Goal: Information Seeking & Learning: Learn about a topic

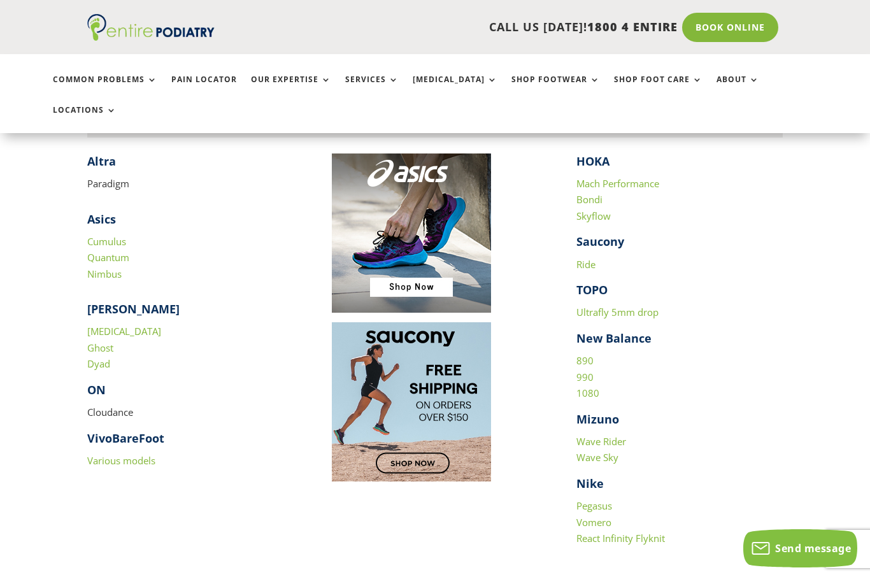
scroll to position [1173, 0]
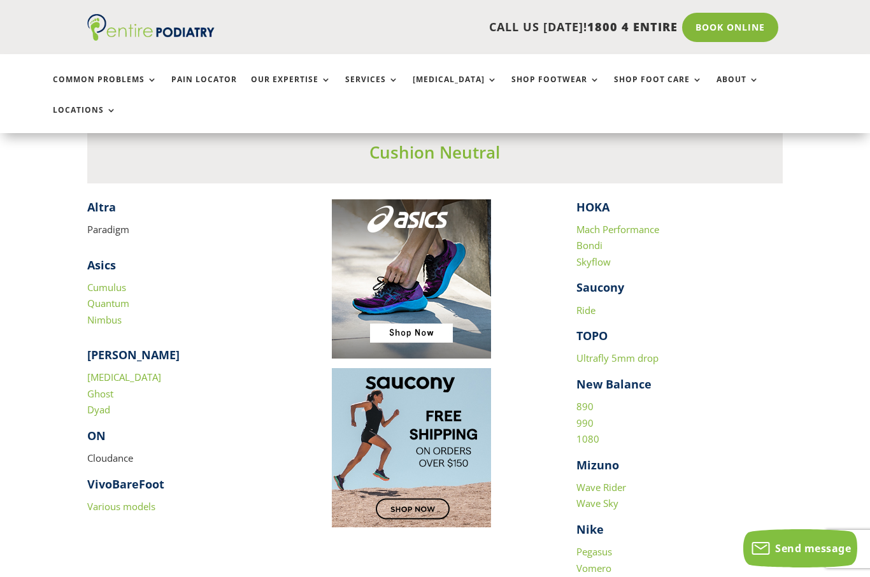
click at [101, 281] on link "Cumulus" at bounding box center [106, 287] width 39 height 13
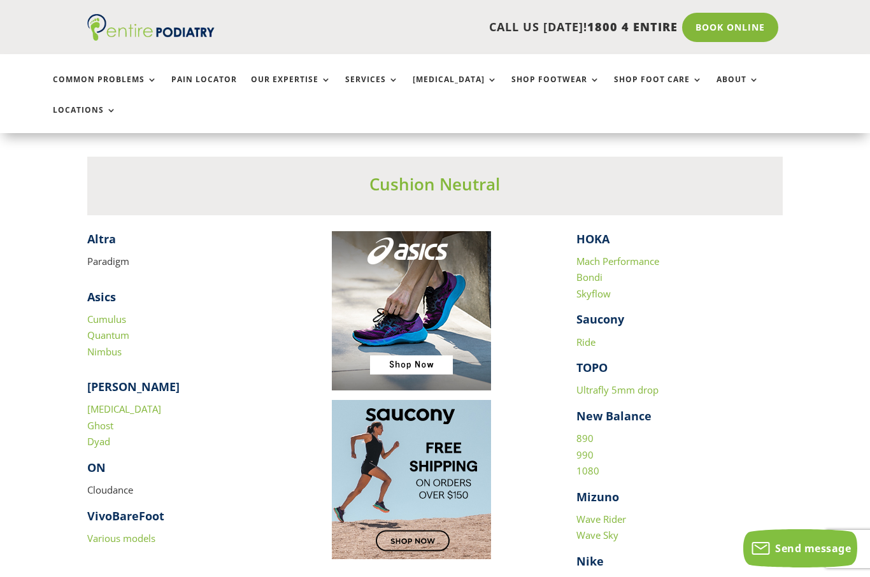
scroll to position [1142, 0]
click at [103, 482] on p "Cloudance" at bounding box center [190, 495] width 206 height 26
click at [100, 482] on p "Cloudance" at bounding box center [190, 495] width 206 height 26
click at [103, 482] on p "Cloudance" at bounding box center [190, 495] width 206 height 26
click at [89, 459] on strong "ON" at bounding box center [96, 466] width 18 height 15
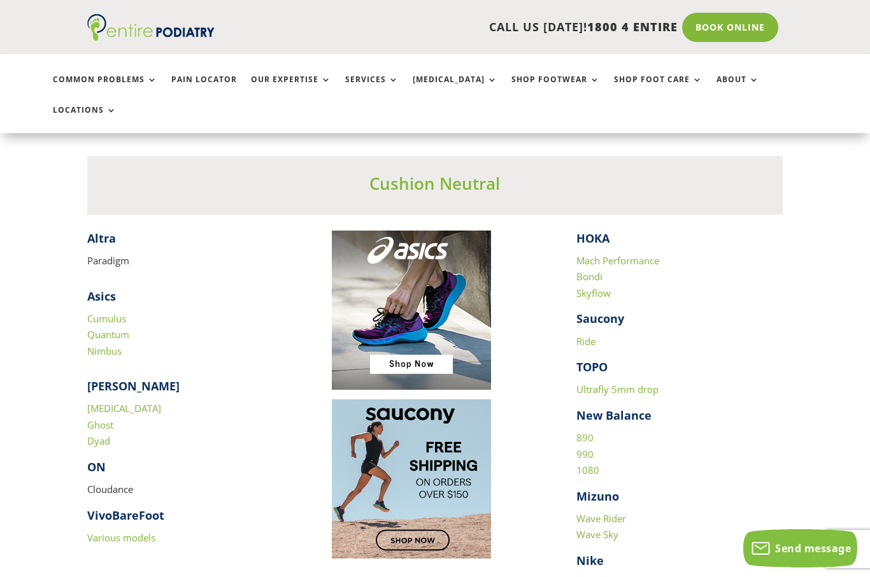
click at [97, 459] on strong "ON" at bounding box center [96, 466] width 18 height 15
click at [99, 482] on p "Cloudance" at bounding box center [190, 495] width 206 height 26
click at [95, 482] on p "Cloudance" at bounding box center [190, 495] width 206 height 26
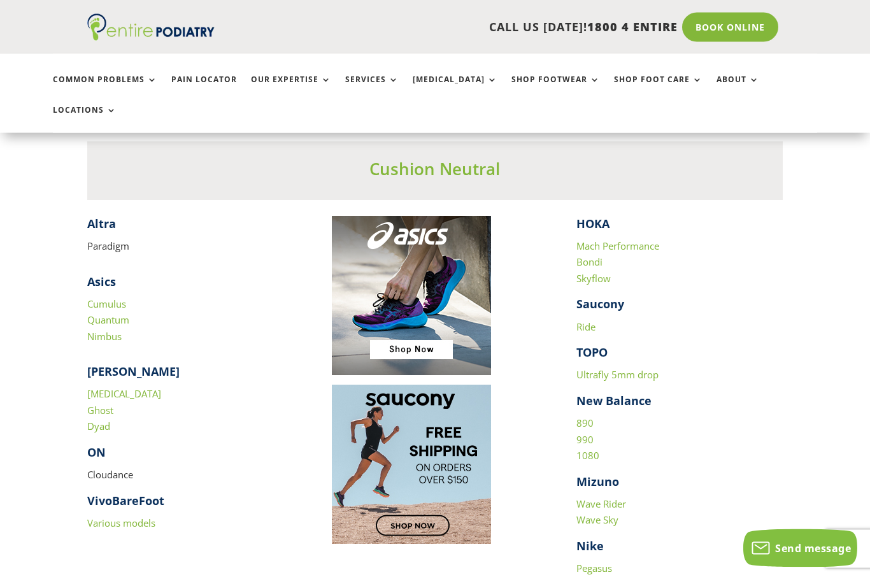
scroll to position [1144, 0]
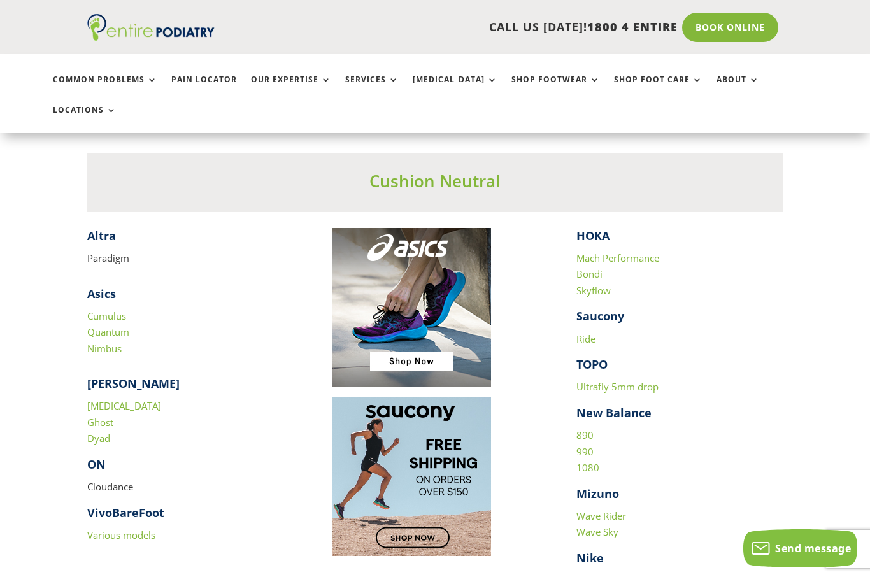
click at [646, 252] on link "Mach Performance" at bounding box center [618, 258] width 83 height 13
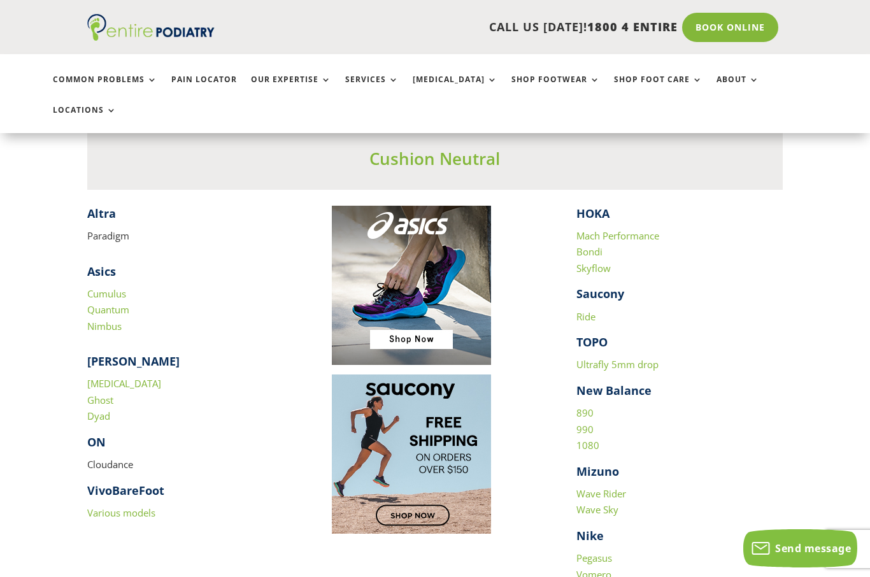
click at [593, 245] on link "Bondi" at bounding box center [590, 251] width 26 height 13
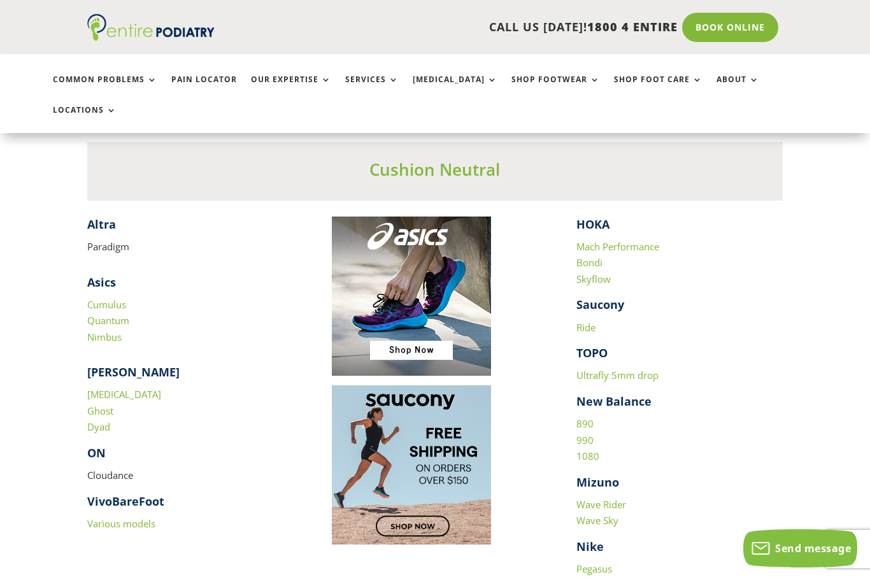
scroll to position [1155, 0]
click at [614, 499] on link "Wave Rider" at bounding box center [602, 505] width 50 height 13
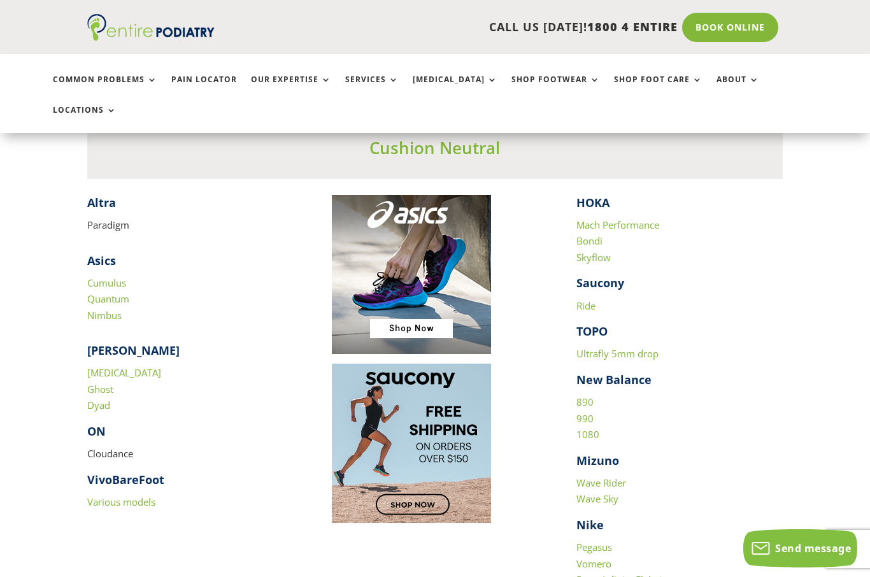
scroll to position [1144, 0]
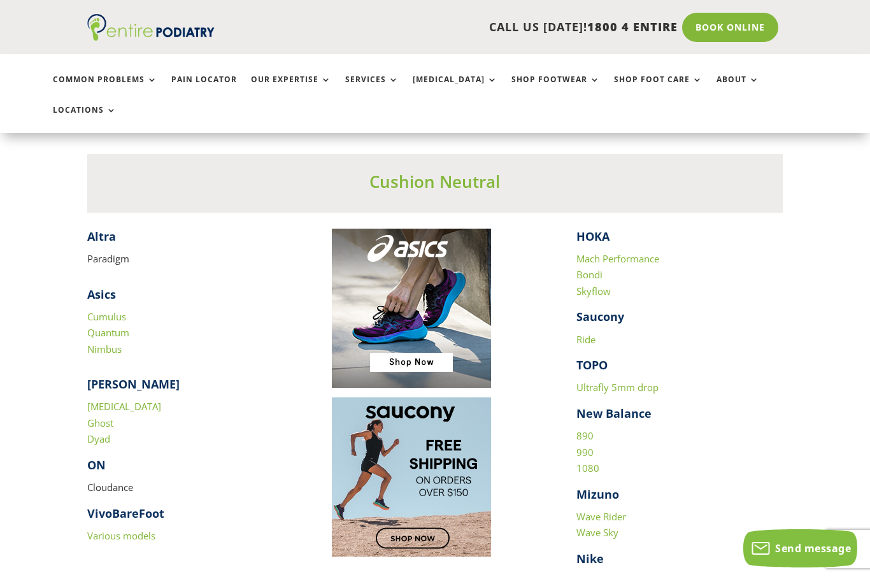
click at [102, 251] on p "Paradigm" at bounding box center [190, 259] width 206 height 17
click at [93, 251] on p "Paradigm" at bounding box center [190, 259] width 206 height 17
click at [91, 343] on link "Nimbus" at bounding box center [104, 349] width 34 height 13
